Goal: Information Seeking & Learning: Learn about a topic

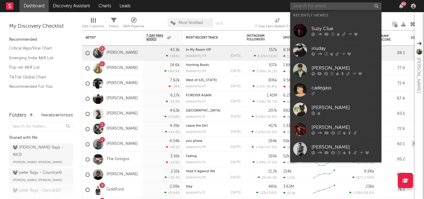
click at [321, 6] on input "text" at bounding box center [335, 6] width 91 height 8
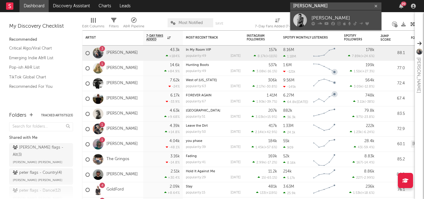
type input "[PERSON_NAME]"
click at [344, 17] on div "[PERSON_NAME]" at bounding box center [345, 18] width 67 height 7
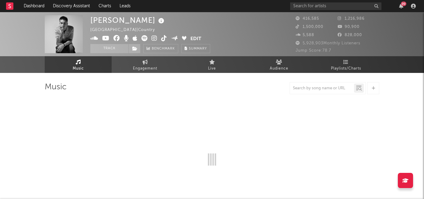
select select "6m"
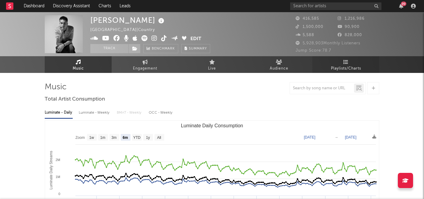
click at [346, 66] on span "Playlists/Charts" at bounding box center [346, 68] width 30 height 7
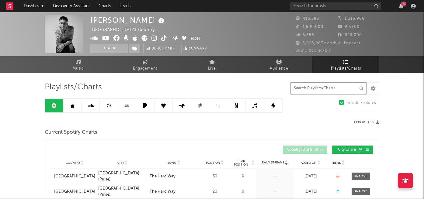
click at [308, 91] on input "text" at bounding box center [329, 88] width 76 height 12
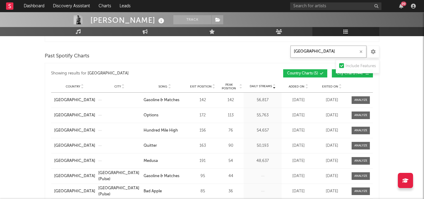
scroll to position [485, 0]
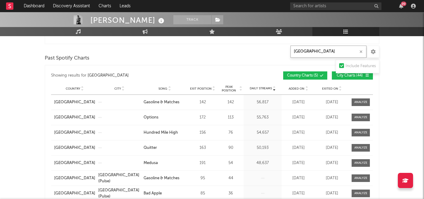
drag, startPoint x: 314, startPoint y: 52, endPoint x: 282, endPoint y: 51, distance: 31.7
click at [282, 51] on div "Playlists/Charts canada Include Features Export CSV Current Spotify Charts Show…" at bounding box center [212, 148] width 335 height 1102
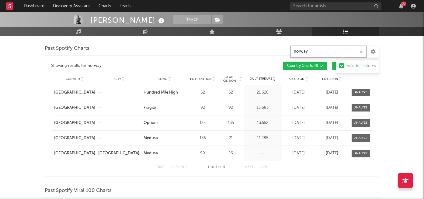
scroll to position [337, 0]
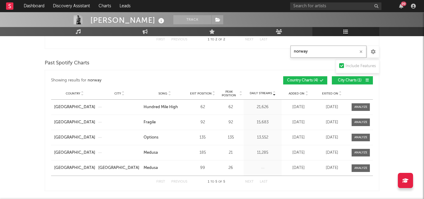
drag, startPoint x: 314, startPoint y: 50, endPoint x: 287, endPoint y: 50, distance: 26.2
click at [287, 50] on div "Playlists/Charts norway Include Features Export CSV Current Spotify Charts Show…" at bounding box center [212, 155] width 335 height 821
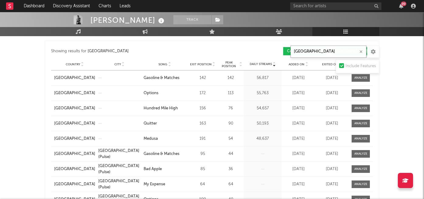
scroll to position [507, 0]
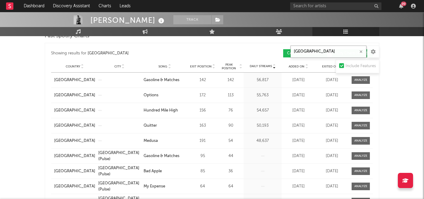
type input "[GEOGRAPHIC_DATA]"
